Goal: Information Seeking & Learning: Learn about a topic

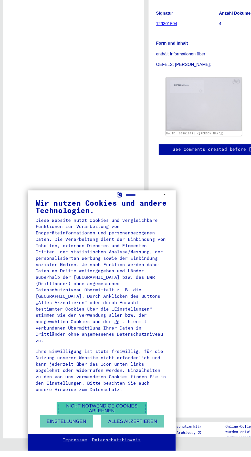
click at [111, 426] on button "Nicht notwendige Cookies ablehnen" at bounding box center [87, 421] width 77 height 11
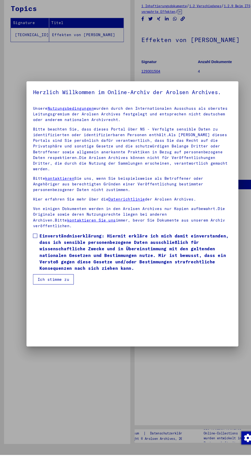
click at [38, 300] on mat-dialog-container "Herzlich Willkommen im Online-Archiv der Arolsen Archives. Unsere Nutzungsbedin…" at bounding box center [125, 228] width 201 height 251
click at [33, 248] on span at bounding box center [33, 249] width 4 height 4
click at [40, 288] on button "Ich stimme zu" at bounding box center [50, 291] width 39 height 10
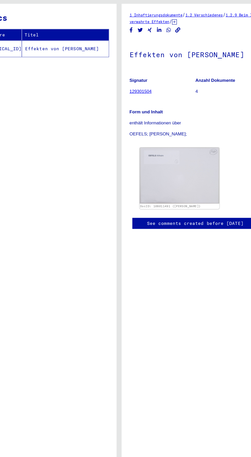
scroll to position [0, 1]
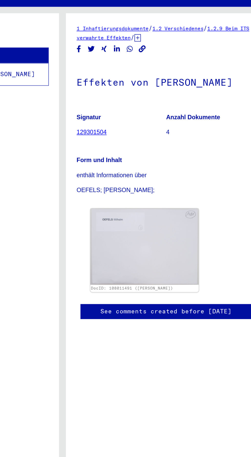
click at [218, 142] on div "DocID: 108011491 ([PERSON_NAME])" at bounding box center [187, 164] width 95 height 54
click at [196, 145] on img at bounding box center [175, 162] width 68 height 48
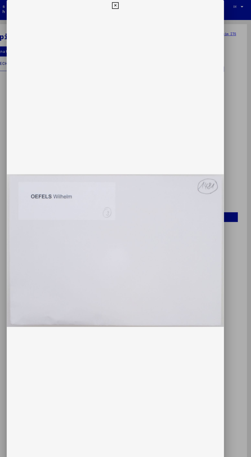
scroll to position [0, 0]
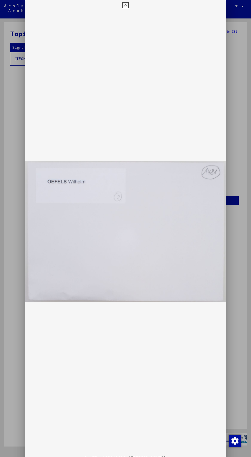
click at [77, 207] on img at bounding box center [125, 231] width 201 height 442
click at [237, 123] on div at bounding box center [125, 228] width 251 height 457
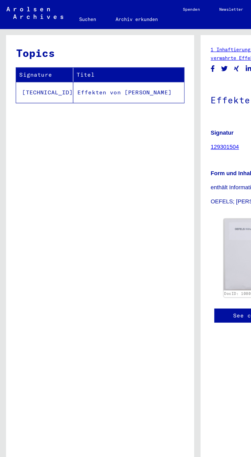
click at [77, 55] on td "Effekten von [PERSON_NAME]" at bounding box center [82, 58] width 71 height 13
click at [71, 58] on td "Effekten von [PERSON_NAME]" at bounding box center [82, 58] width 71 height 13
click at [74, 57] on td "Effekten von [PERSON_NAME]" at bounding box center [82, 58] width 71 height 13
